Goal: Understand site structure

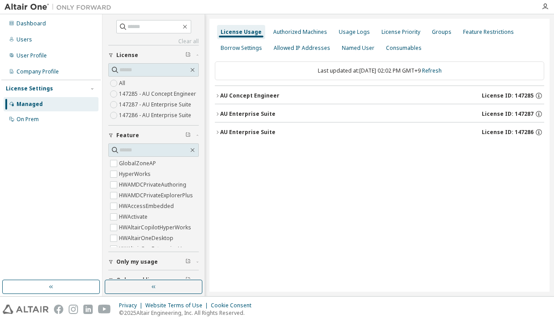
click at [265, 96] on div "AU Concept Engineer" at bounding box center [249, 95] width 59 height 7
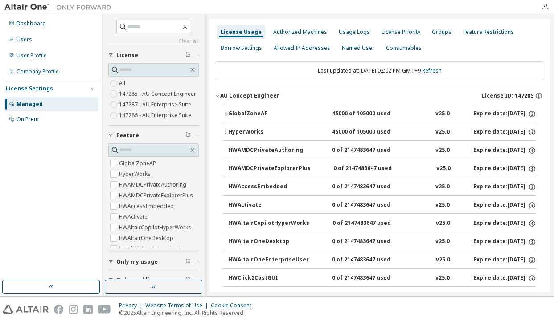
click at [250, 129] on div "HyperWorks" at bounding box center [268, 132] width 80 height 8
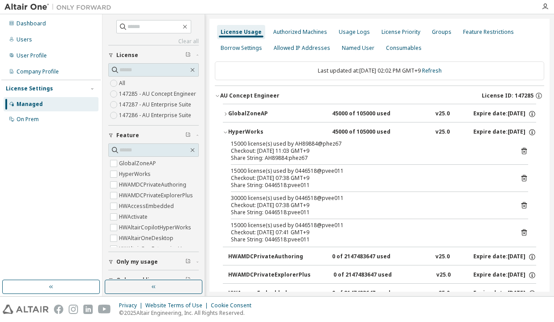
click at [217, 97] on icon "button" at bounding box center [217, 95] width 5 height 5
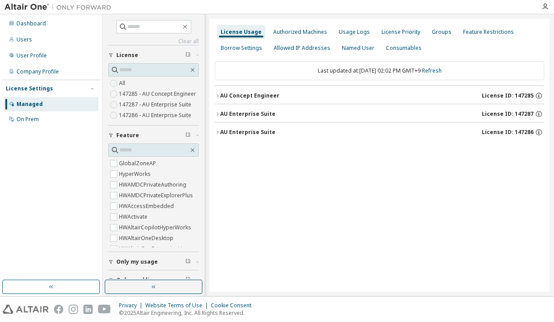
click at [217, 115] on icon "button" at bounding box center [217, 113] width 5 height 5
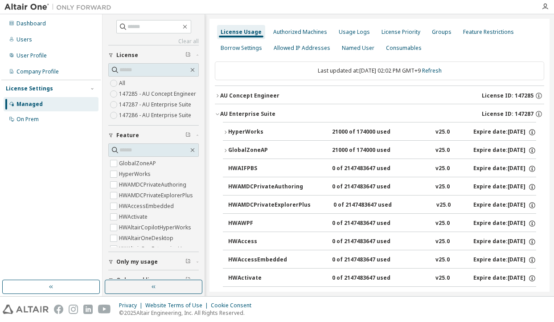
click at [225, 132] on icon "button" at bounding box center [225, 132] width 5 height 5
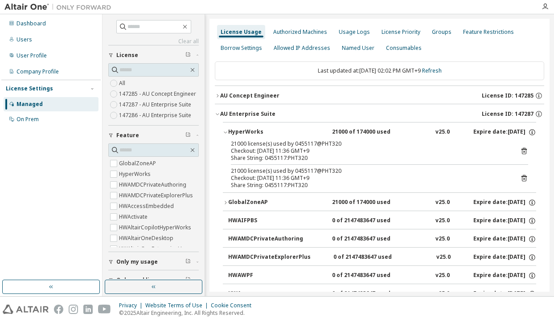
click at [227, 131] on icon "button" at bounding box center [225, 132] width 5 height 5
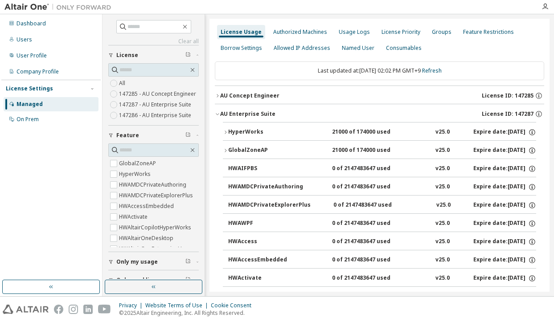
click at [226, 150] on icon "button" at bounding box center [226, 150] width 2 height 3
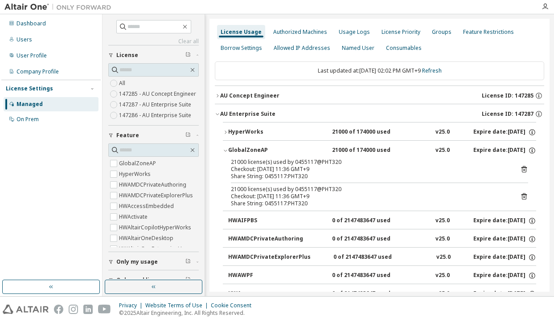
click at [226, 150] on icon "button" at bounding box center [225, 150] width 5 height 5
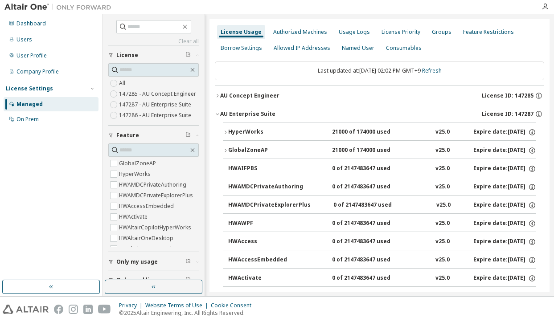
click at [216, 113] on icon "button" at bounding box center [217, 113] width 5 height 5
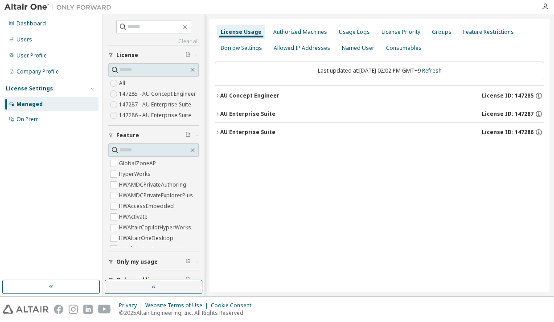
click at [218, 131] on icon "button" at bounding box center [217, 132] width 5 height 5
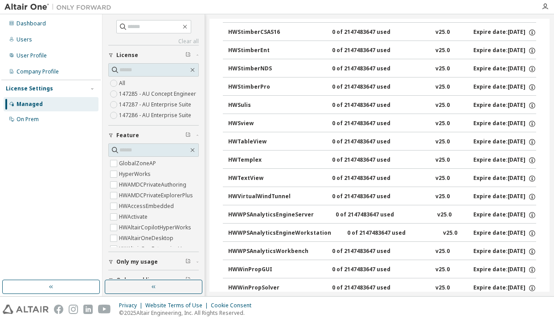
scroll to position [9564, 0]
